Goal: Find specific page/section: Find specific page/section

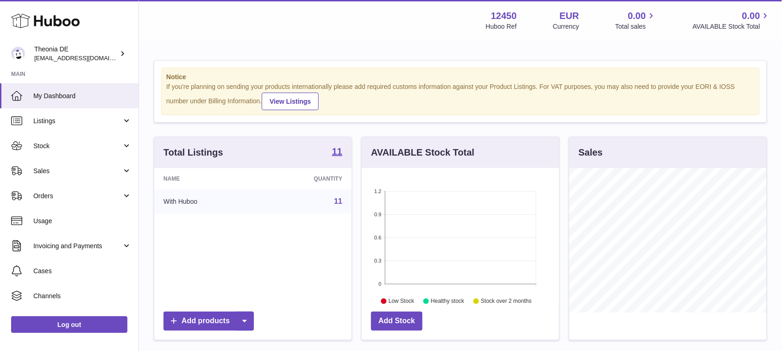
scroll to position [144, 197]
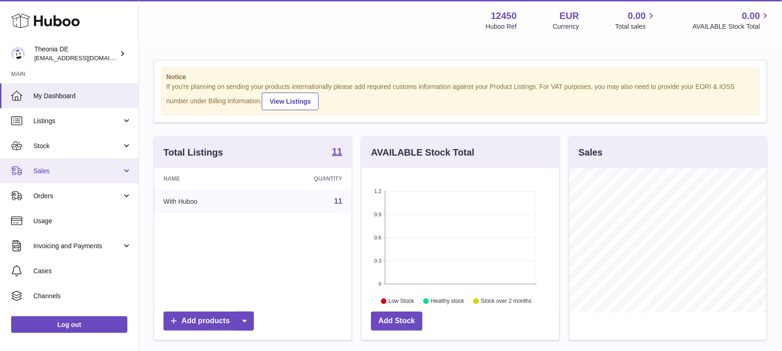
click at [51, 173] on span "Sales" at bounding box center [77, 171] width 89 height 9
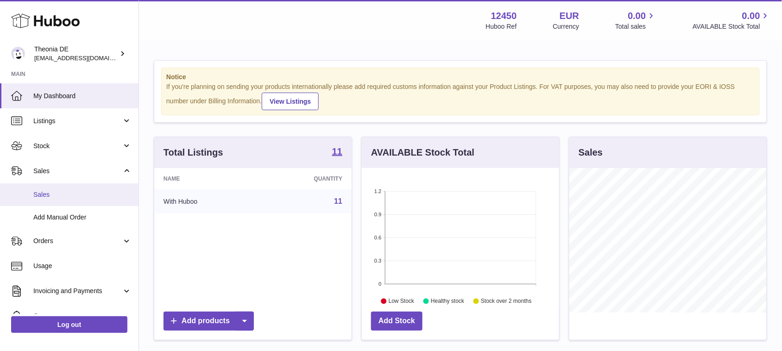
click at [56, 197] on span "Sales" at bounding box center [82, 194] width 98 height 9
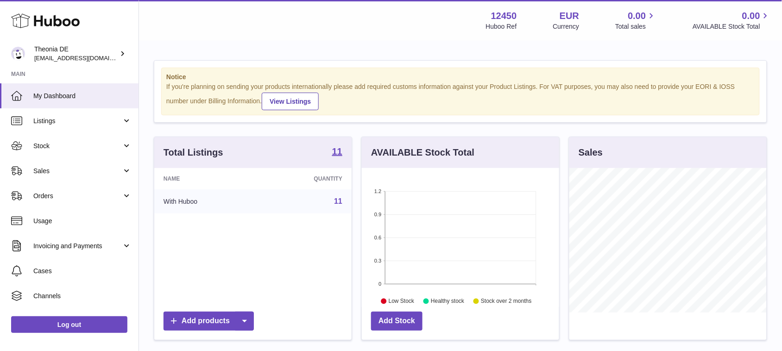
scroll to position [144, 197]
click at [88, 329] on link "Log out" at bounding box center [69, 324] width 116 height 17
